Goal: Check status: Check status

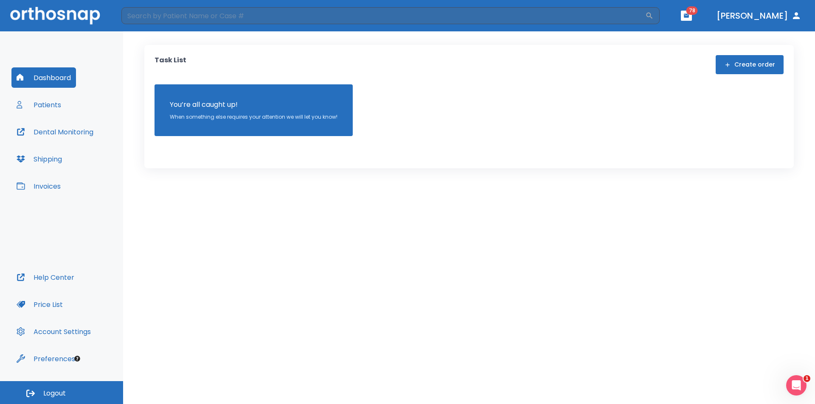
click at [49, 102] on button "Patients" at bounding box center [38, 105] width 55 height 20
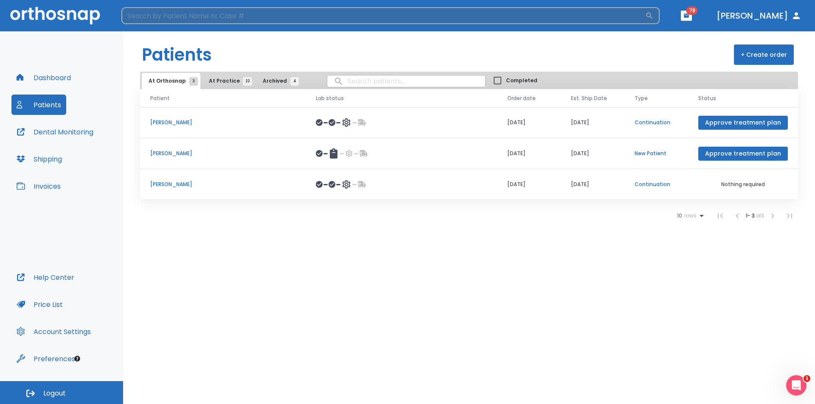
click at [185, 14] on input "search" at bounding box center [383, 15] width 524 height 17
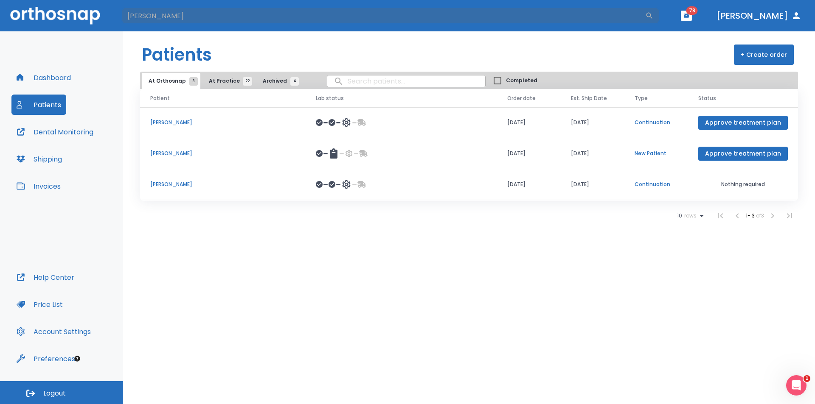
type input "[PERSON_NAME]"
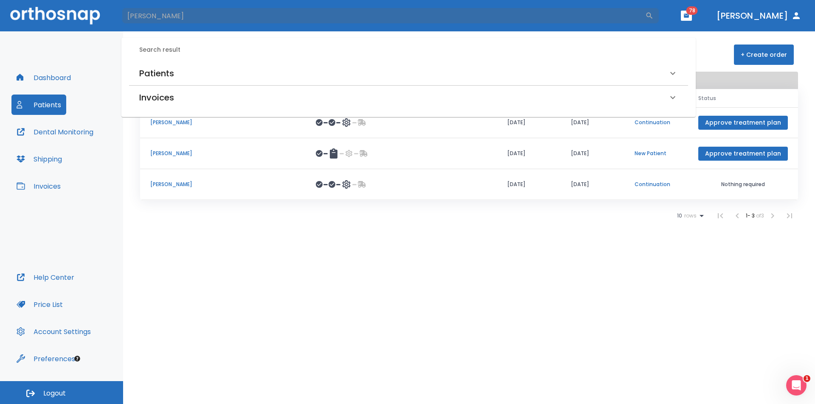
click at [42, 80] on button "Dashboard" at bounding box center [43, 77] width 64 height 20
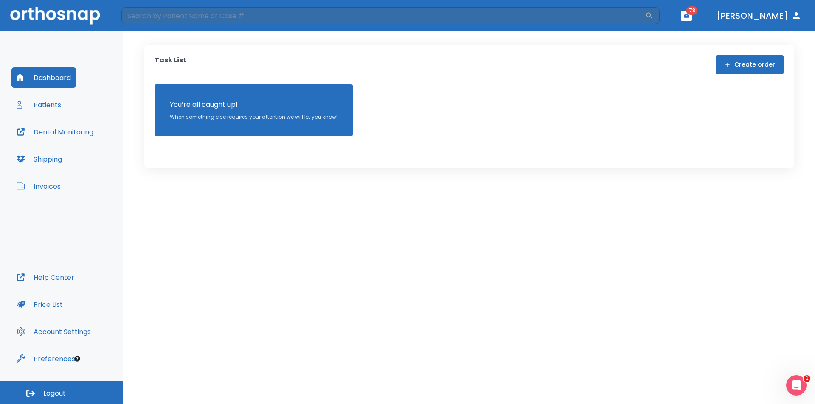
click at [52, 132] on button "Dental Monitoring" at bounding box center [54, 132] width 87 height 20
click at [53, 108] on button "Patients" at bounding box center [38, 105] width 55 height 20
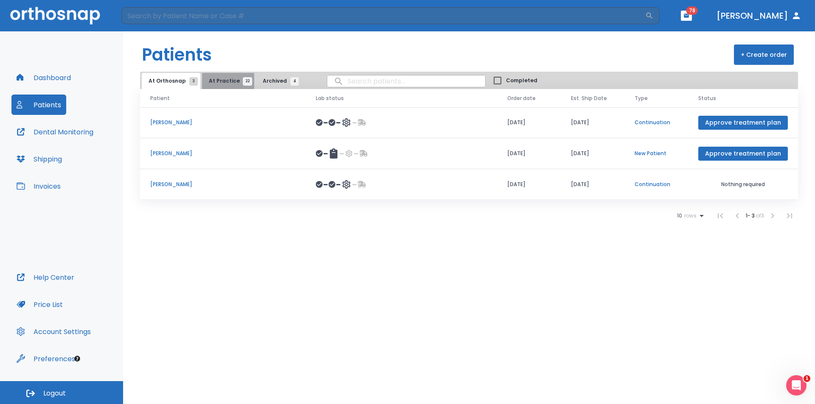
click at [228, 83] on span "At Practice 22" at bounding box center [228, 81] width 39 height 8
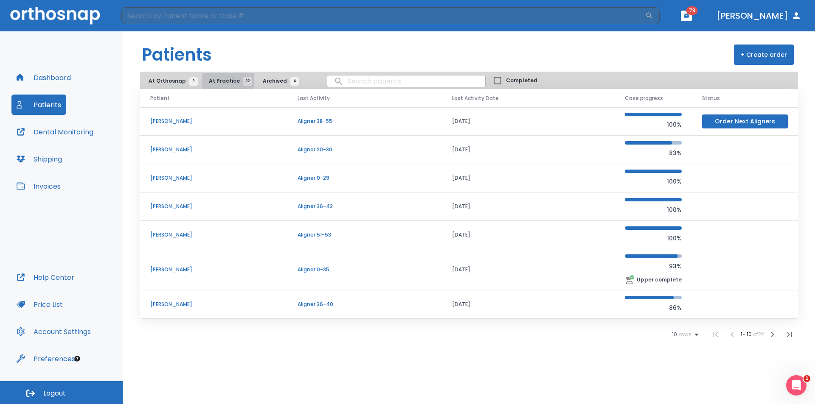
click at [225, 80] on span "At Practice 22" at bounding box center [228, 81] width 39 height 8
click at [350, 83] on input "search" at bounding box center [406, 81] width 158 height 17
type input "tuzz"
click at [790, 336] on icon "button" at bounding box center [789, 335] width 10 height 10
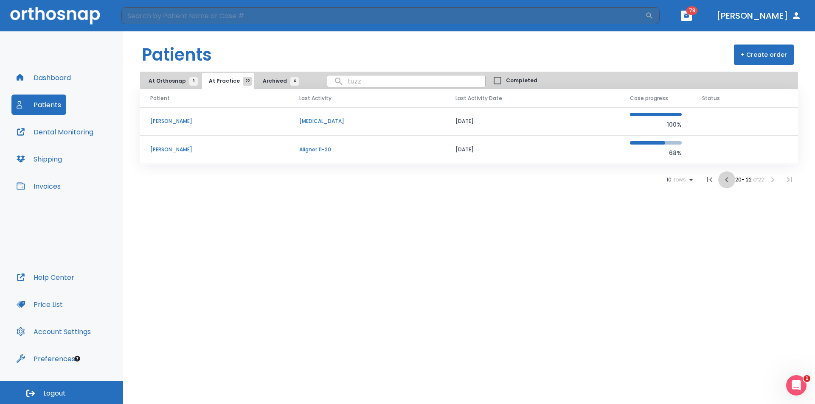
click at [722, 179] on icon "button" at bounding box center [726, 180] width 10 height 10
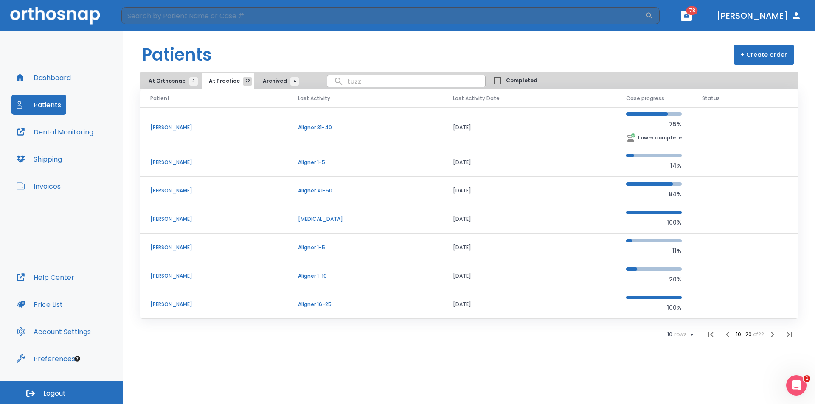
click at [171, 222] on p "[PERSON_NAME]" at bounding box center [213, 220] width 127 height 8
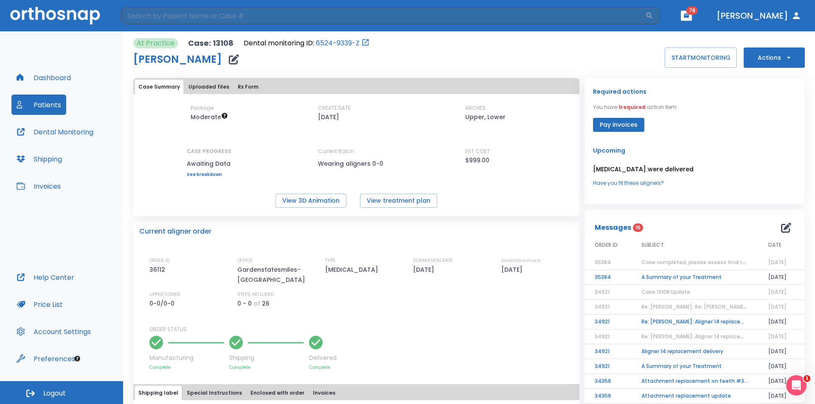
click at [646, 264] on span "Case completed, please assess final result!" at bounding box center [699, 262] width 116 height 7
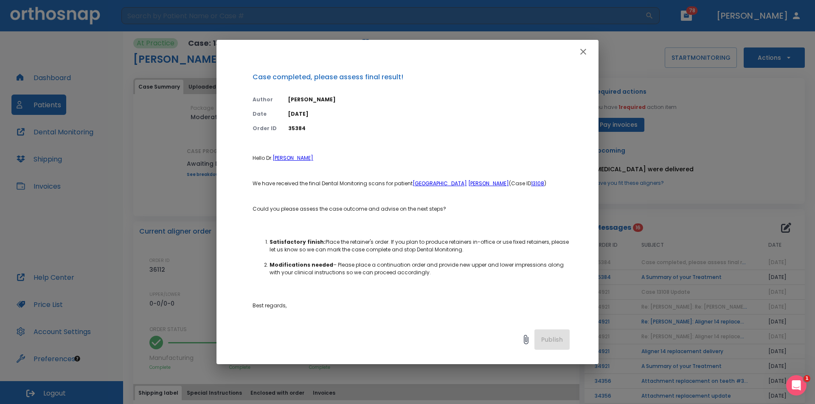
click at [580, 49] on icon "button" at bounding box center [583, 52] width 10 height 10
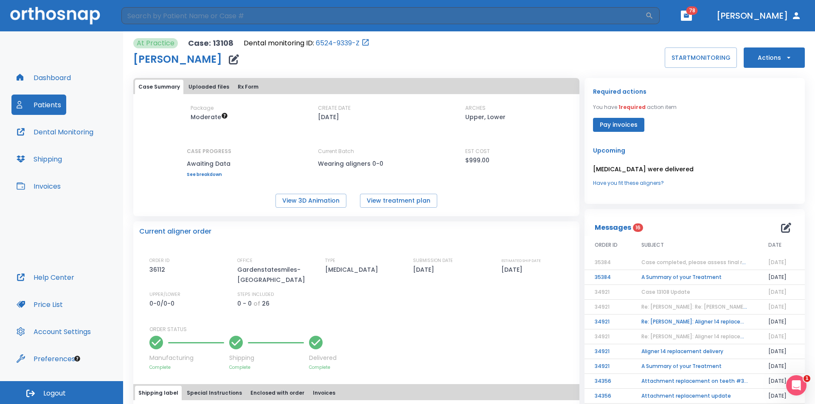
click at [601, 275] on td "35384" at bounding box center [607, 277] width 47 height 15
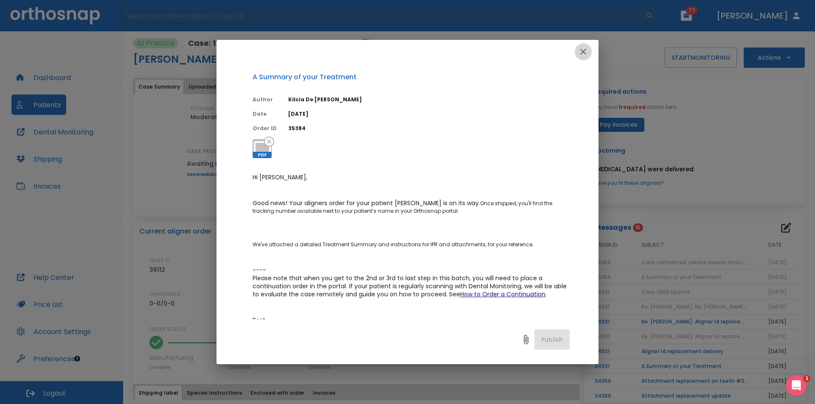
click at [583, 49] on icon "button" at bounding box center [583, 52] width 10 height 10
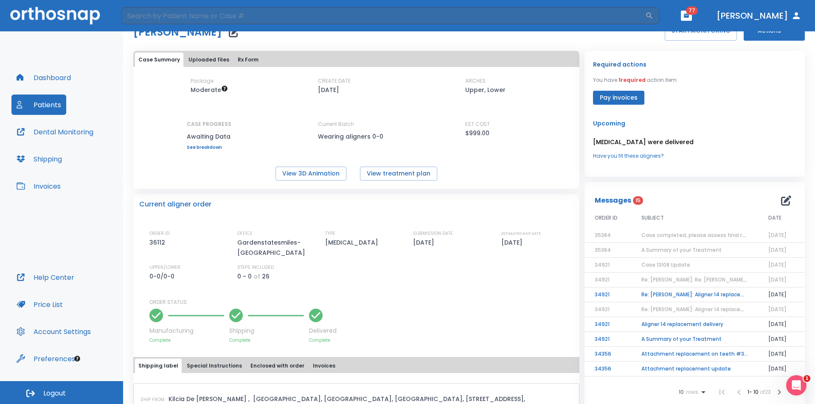
scroll to position [42, 0]
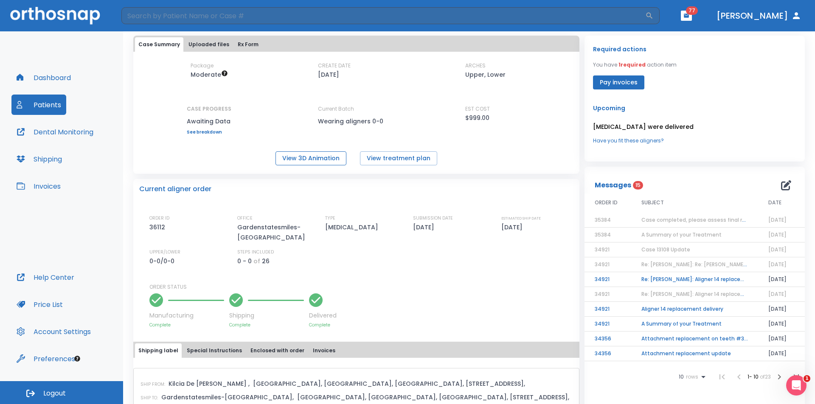
click at [314, 157] on button "View 3D Animation" at bounding box center [310, 158] width 71 height 14
